Goal: Information Seeking & Learning: Learn about a topic

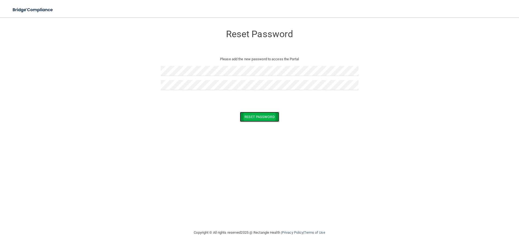
click at [259, 114] on button "Reset Password" at bounding box center [259, 117] width 39 height 10
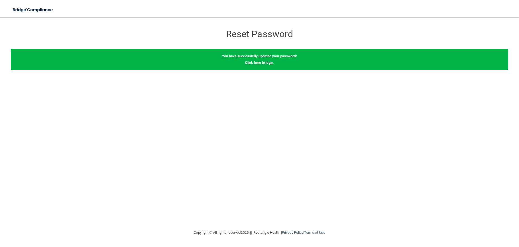
click at [266, 62] on link "Click here to login" at bounding box center [259, 62] width 28 height 4
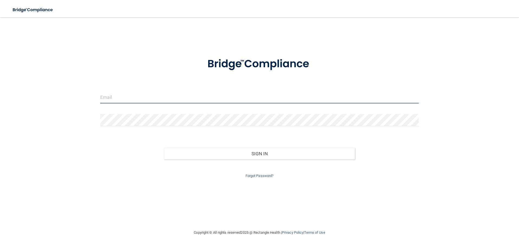
click at [195, 101] on input "email" at bounding box center [259, 97] width 318 height 12
type input "[PERSON_NAME][EMAIL_ADDRESS][DOMAIN_NAME]"
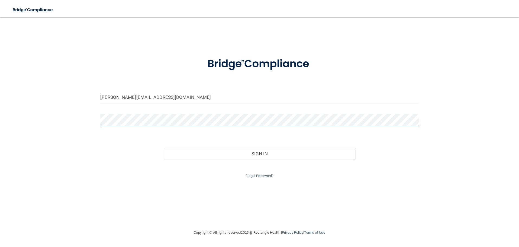
click at [164, 147] on button "Sign In" at bounding box center [259, 153] width 191 height 12
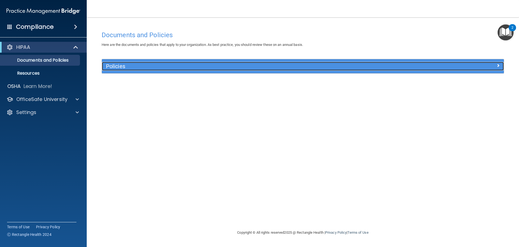
click at [118, 63] on h5 "Policies" at bounding box center [252, 66] width 293 height 6
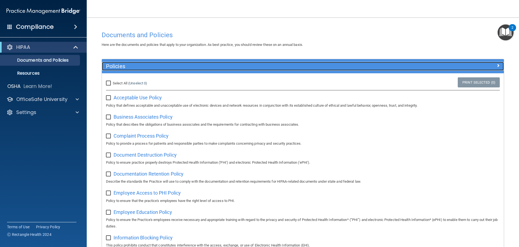
click at [130, 69] on h5 "Policies" at bounding box center [252, 66] width 293 height 6
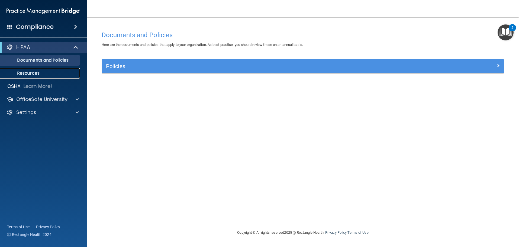
click at [39, 71] on p "Resources" at bounding box center [41, 72] width 74 height 5
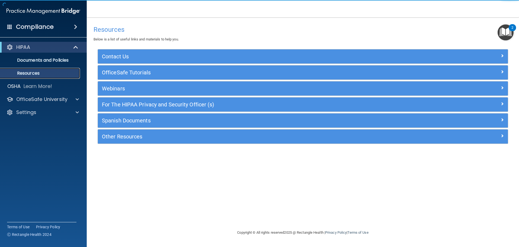
click at [62, 68] on link "Resources" at bounding box center [37, 73] width 85 height 11
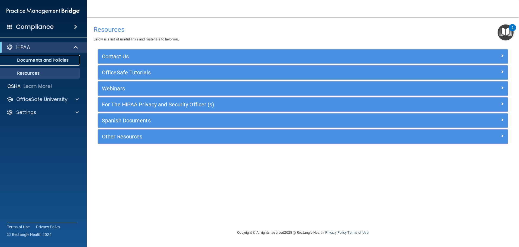
click at [62, 56] on link "Documents and Policies" at bounding box center [37, 60] width 85 height 11
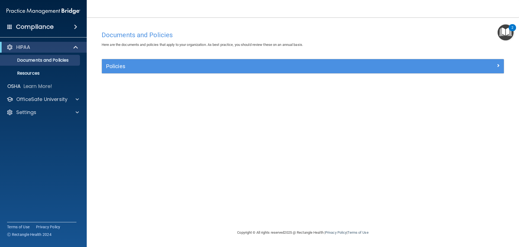
click at [251, 72] on div "Policies" at bounding box center [303, 66] width 402 height 14
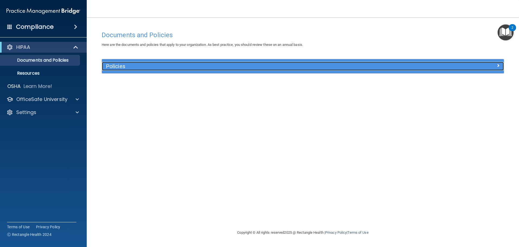
click at [251, 64] on h5 "Policies" at bounding box center [252, 66] width 293 height 6
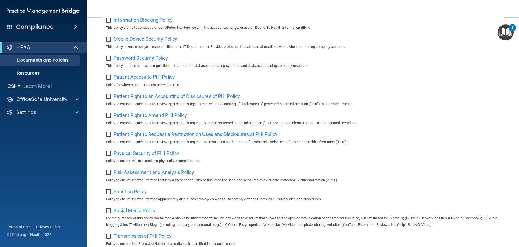
scroll to position [297, 0]
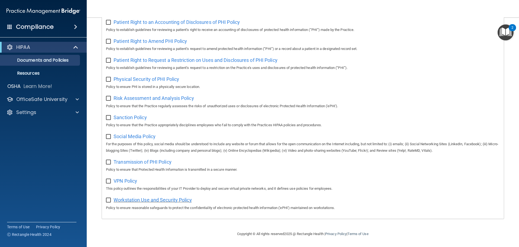
click at [164, 199] on span "Workstation Use and Security Policy" at bounding box center [153, 200] width 78 height 6
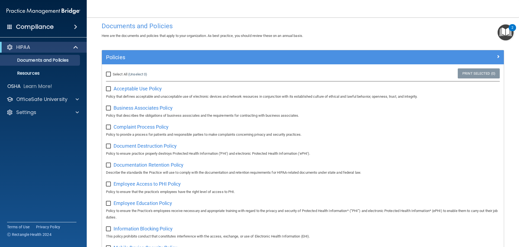
scroll to position [0, 0]
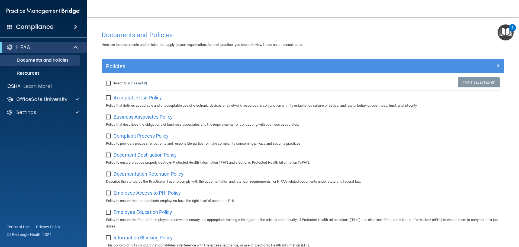
click at [128, 99] on span "Acceptable Use Policy" at bounding box center [138, 98] width 48 height 6
click at [107, 98] on input "checkbox" at bounding box center [109, 98] width 6 height 4
checkbox input "true"
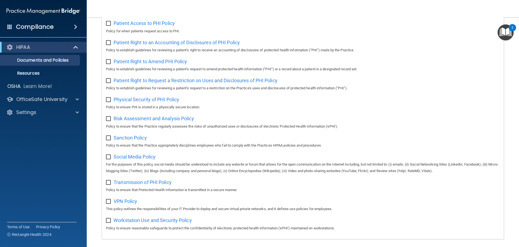
scroll to position [297, 0]
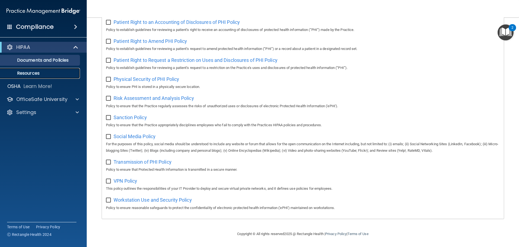
click at [21, 72] on p "Resources" at bounding box center [41, 72] width 74 height 5
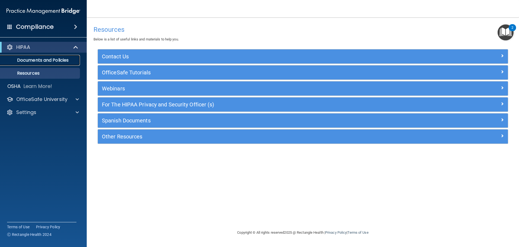
click at [43, 55] on link "Documents and Policies" at bounding box center [37, 60] width 85 height 11
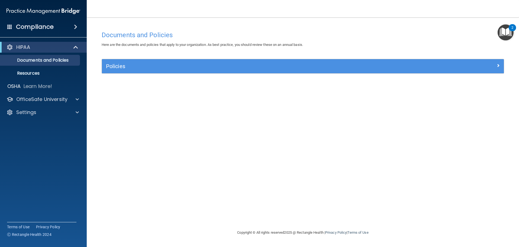
click at [510, 33] on img "Open Resource Center, 2 new notifications" at bounding box center [506, 32] width 16 height 16
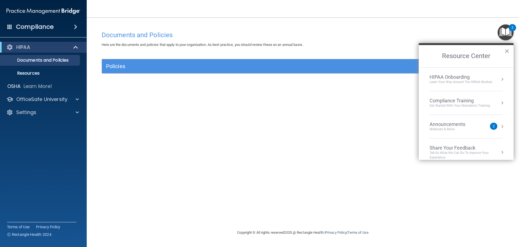
click at [470, 130] on div "Webinars & More" at bounding box center [453, 129] width 47 height 5
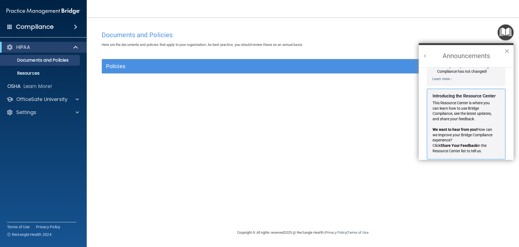
scroll to position [95, 0]
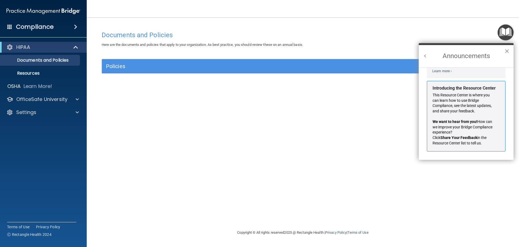
click at [503, 53] on h2 "Announcements" at bounding box center [466, 56] width 95 height 22
click at [505, 50] on button "×" at bounding box center [506, 51] width 5 height 9
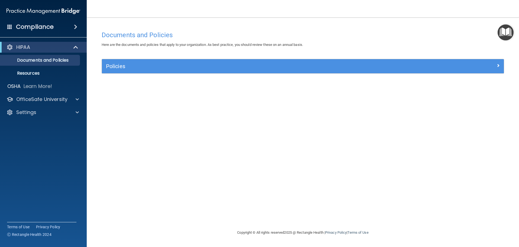
click at [506, 40] on img "Open Resource Center" at bounding box center [506, 32] width 16 height 16
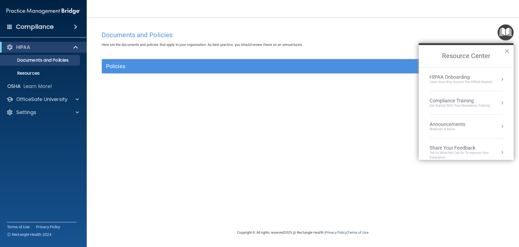
scroll to position [7, 0]
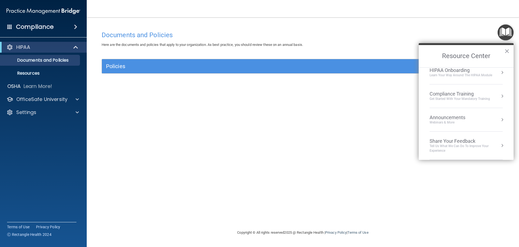
click at [398, 125] on div "Documents and Policies Here are the documents and policies that apply to your o…" at bounding box center [303, 128] width 411 height 201
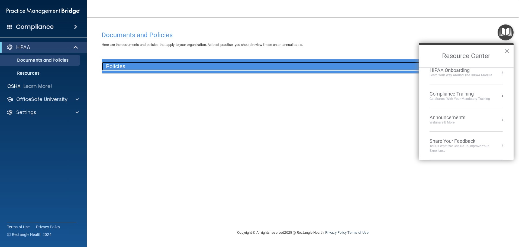
click at [305, 67] on h5 "Policies" at bounding box center [252, 66] width 293 height 6
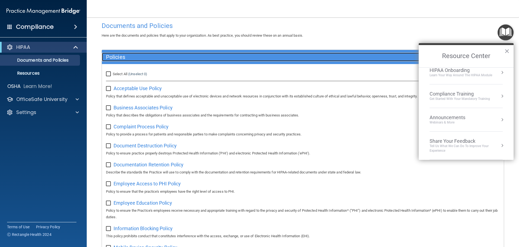
scroll to position [0, 0]
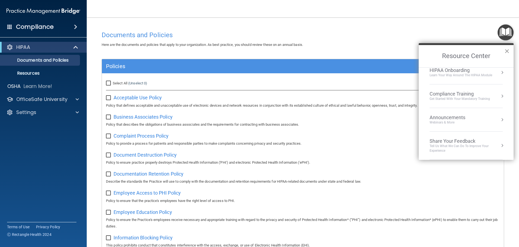
click at [505, 49] on button "×" at bounding box center [506, 51] width 5 height 9
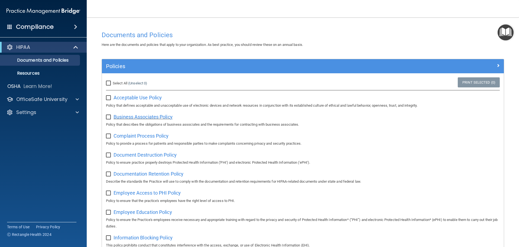
click at [137, 116] on span "Business Associates Policy" at bounding box center [143, 117] width 59 height 6
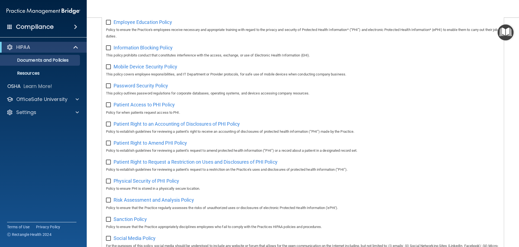
scroll to position [297, 0]
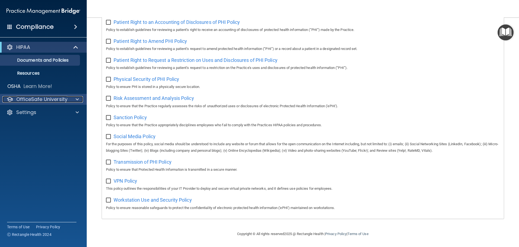
click at [47, 96] on p "OfficeSafe University" at bounding box center [41, 99] width 51 height 7
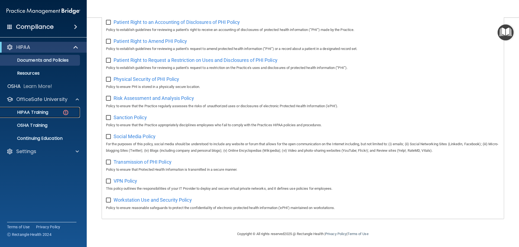
click at [47, 111] on p "HIPAA Training" at bounding box center [26, 111] width 45 height 5
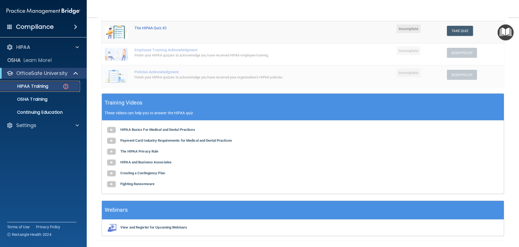
scroll to position [133, 0]
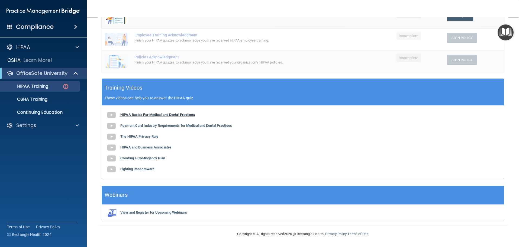
click at [138, 115] on b "HIPAA Basics For Medical and Dental Practices" at bounding box center [157, 114] width 75 height 4
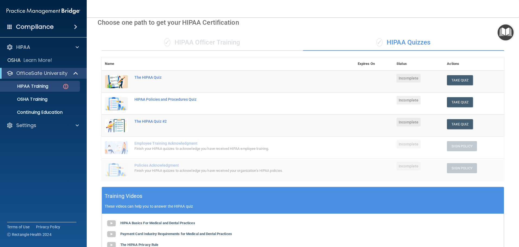
scroll to position [25, 0]
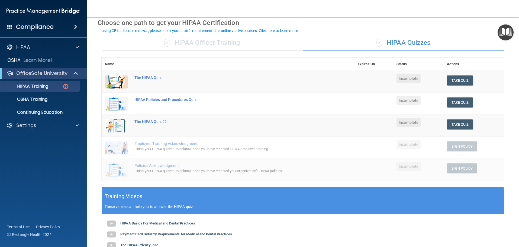
click at [233, 40] on div "✓ HIPAA Officer Training" at bounding box center [202, 43] width 201 height 16
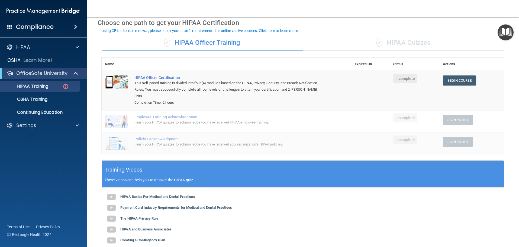
click at [376, 43] on span "✓" at bounding box center [379, 42] width 6 height 8
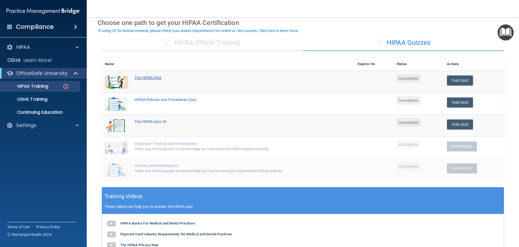
click at [155, 76] on div "The HIPAA Quiz" at bounding box center [230, 77] width 193 height 4
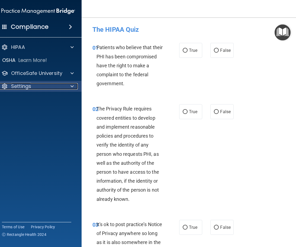
click at [75, 89] on div at bounding box center [72, 86] width 14 height 7
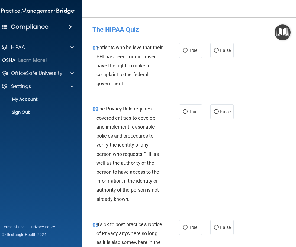
click at [133, 101] on div "02 The Privacy Rule requires covered entities to develop and implement reasonab…" at bounding box center [191, 154] width 206 height 115
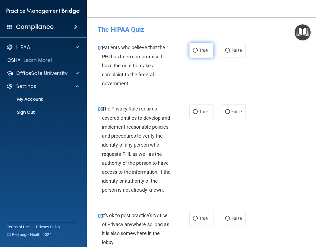
click at [194, 54] on label "True" at bounding box center [201, 50] width 24 height 15
click at [194, 53] on input "True" at bounding box center [195, 51] width 5 height 4
radio input "true"
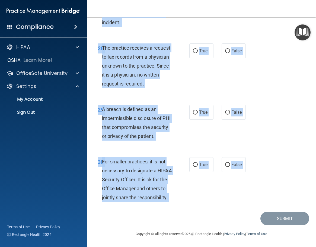
scroll to position [1717, 0]
drag, startPoint x: 102, startPoint y: 48, endPoint x: 139, endPoint y: 199, distance: 156.2
copy div "Patients who believe that their PHI has been compromised have the right to make…"
click at [139, 199] on div "For smaller practices, it is not necessary to designate a HIPAA Security Office…" at bounding box center [139, 179] width 75 height 45
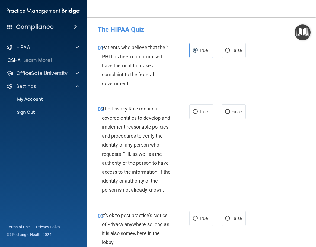
scroll to position [27, 0]
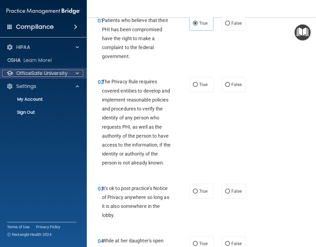
click at [51, 73] on p "OfficeSafe University" at bounding box center [41, 73] width 51 height 7
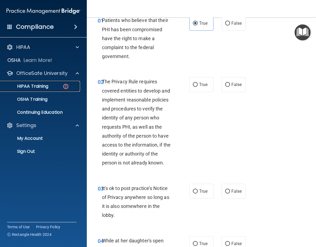
click at [53, 90] on link "HIPAA Training" at bounding box center [37, 86] width 85 height 11
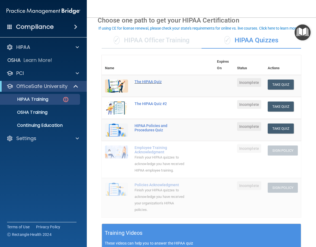
click at [138, 82] on div "The HIPAA Quiz" at bounding box center [160, 81] width 52 height 4
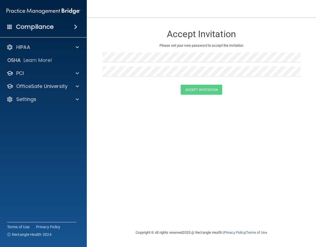
click at [38, 33] on div "Compliance HIPAA Documents and Policies Report an Incident Business Associates …" at bounding box center [43, 123] width 87 height 247
click at [51, 30] on h4 "Compliance" at bounding box center [35, 27] width 38 height 8
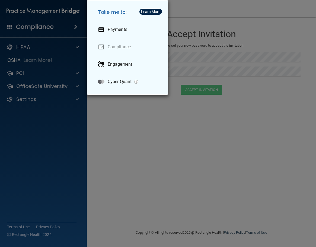
click at [119, 112] on div "Take me to: Payments Compliance Engagement Cyber Quant" at bounding box center [158, 123] width 316 height 247
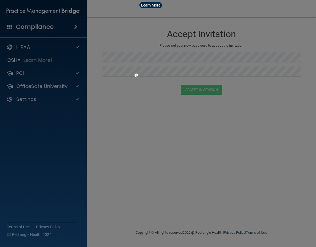
click at [63, 103] on div "Settings" at bounding box center [43, 99] width 87 height 11
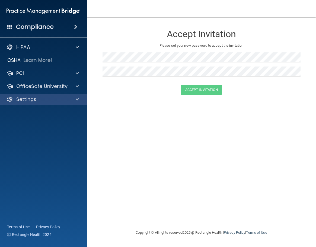
click at [62, 102] on div "Settings" at bounding box center [43, 99] width 87 height 11
click at [77, 100] on span at bounding box center [77, 99] width 3 height 7
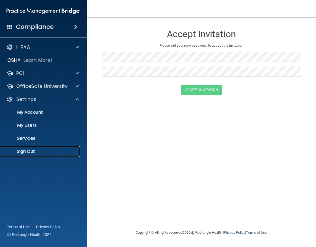
click at [39, 150] on p "Sign Out" at bounding box center [41, 151] width 74 height 5
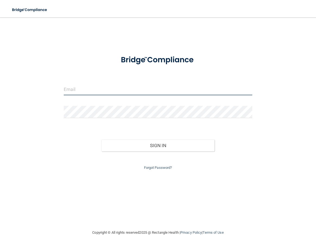
click at [124, 85] on input "email" at bounding box center [158, 89] width 188 height 12
type input "[PERSON_NAME][EMAIL_ADDRESS][DOMAIN_NAME]"
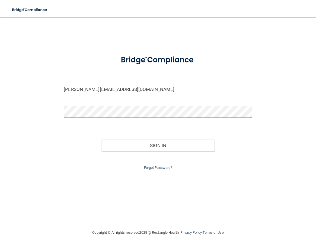
click at [101, 139] on button "Sign In" at bounding box center [157, 145] width 113 height 12
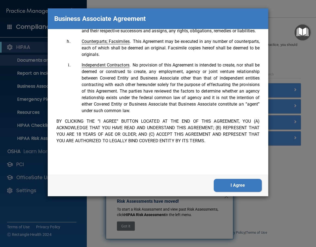
scroll to position [1205, 0]
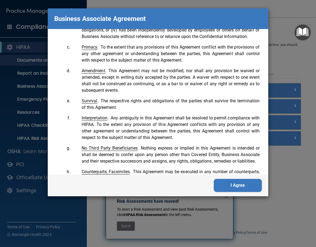
click at [230, 189] on button "I Agree" at bounding box center [238, 185] width 48 height 13
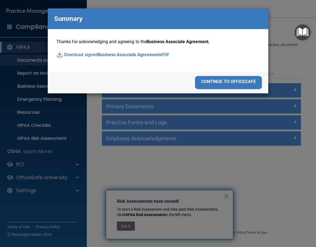
click at [207, 83] on div "continue to officesafe" at bounding box center [228, 82] width 67 height 13
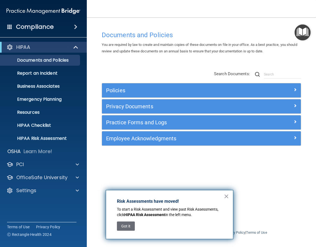
click at [36, 172] on div "HIPAA Documents and Policies Report an Incident Business Associates Emergency P…" at bounding box center [43, 120] width 87 height 160
click at [37, 175] on p "OfficeSafe University" at bounding box center [41, 177] width 51 height 7
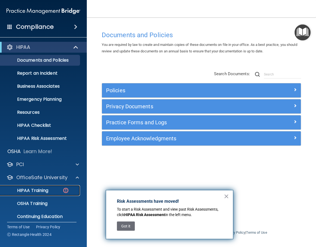
click at [43, 189] on p "HIPAA Training" at bounding box center [26, 190] width 45 height 5
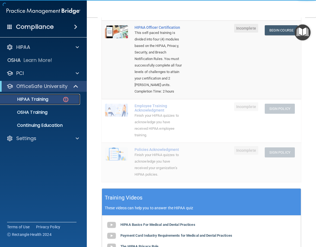
scroll to position [54, 0]
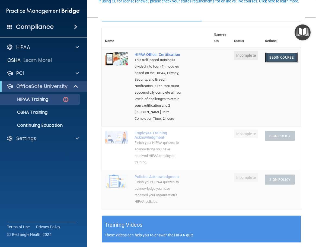
click at [272, 55] on link "Begin Course" at bounding box center [281, 57] width 33 height 10
